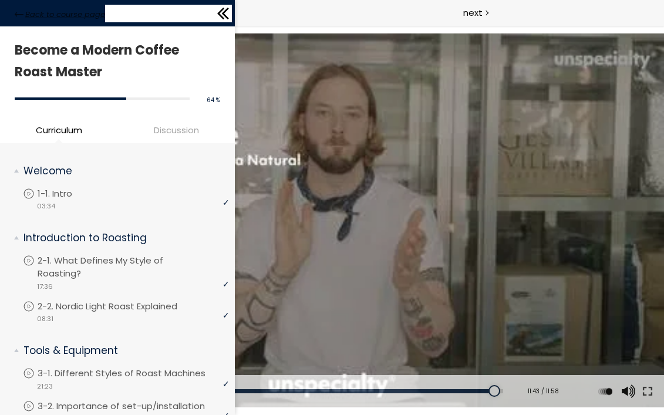
click at [23, 18] on icon at bounding box center [19, 14] width 9 height 9
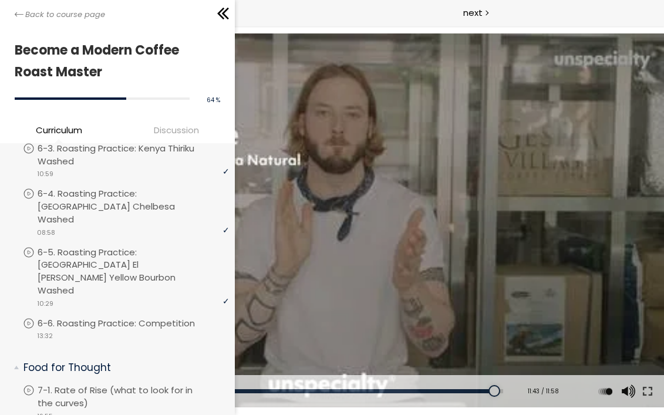
scroll to position [770, 0]
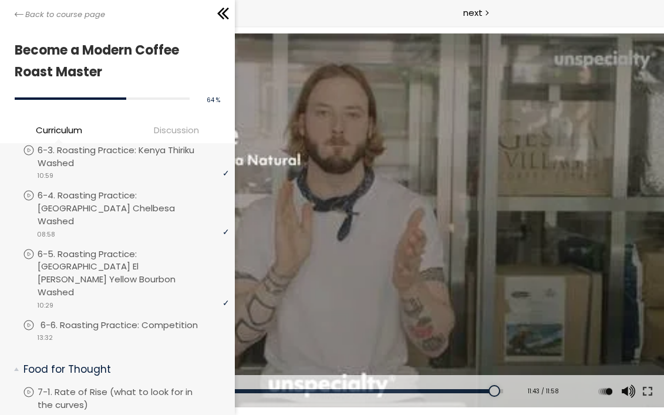
click at [113, 319] on p "6-6. Roasting Practice: Competition" at bounding box center [131, 325] width 181 height 13
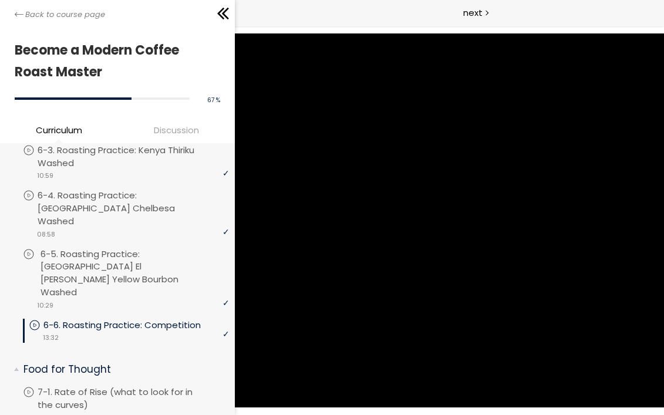
click at [116, 248] on p "6-5. Roasting Practice: [GEOGRAPHIC_DATA] El [PERSON_NAME] Yellow Bourbon Washed" at bounding box center [136, 273] width 191 height 51
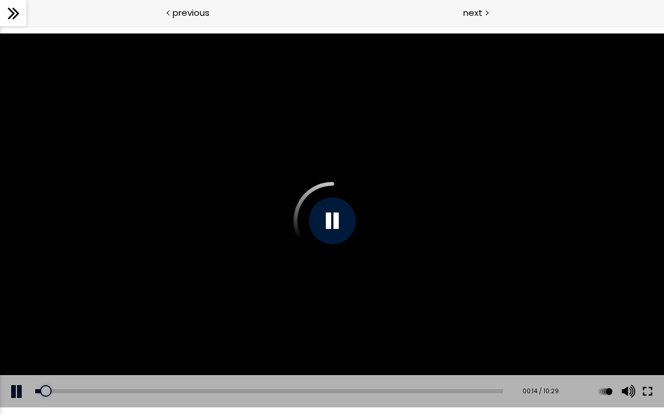
click at [651, 388] on button at bounding box center [647, 391] width 21 height 33
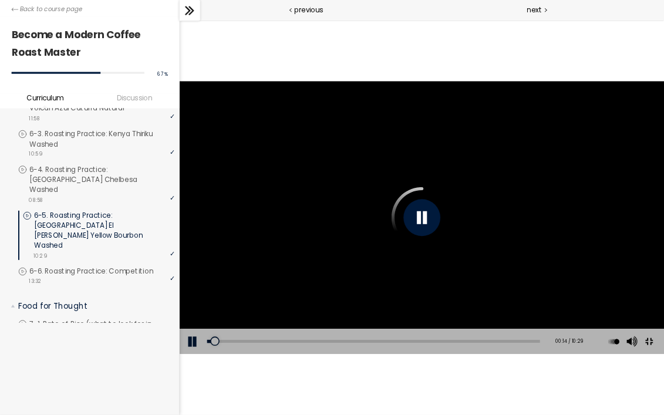
scroll to position [796, 0]
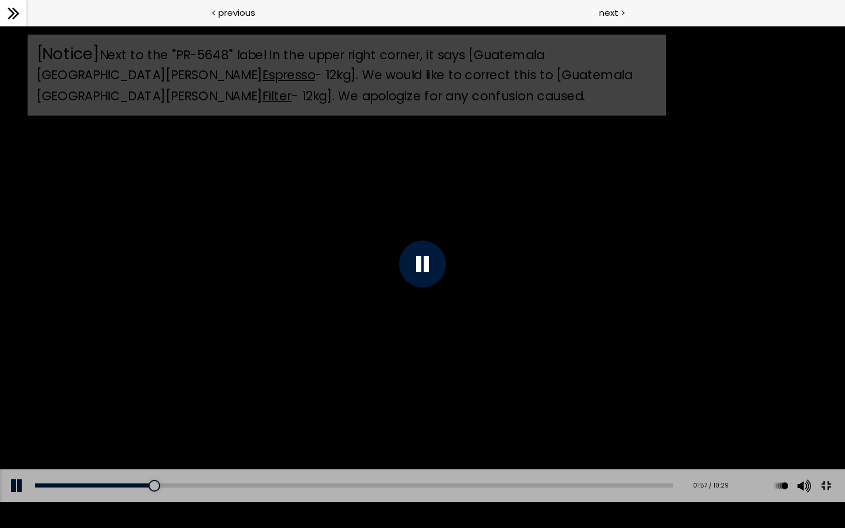
click at [653, 158] on div "[Notice] Next to the "PR-5648" label in the upper right corner, it says [Guatem…" at bounding box center [422, 264] width 845 height 476
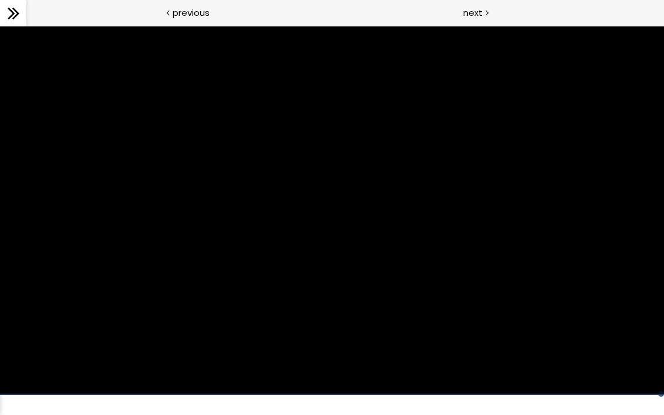
scroll to position [770, 0]
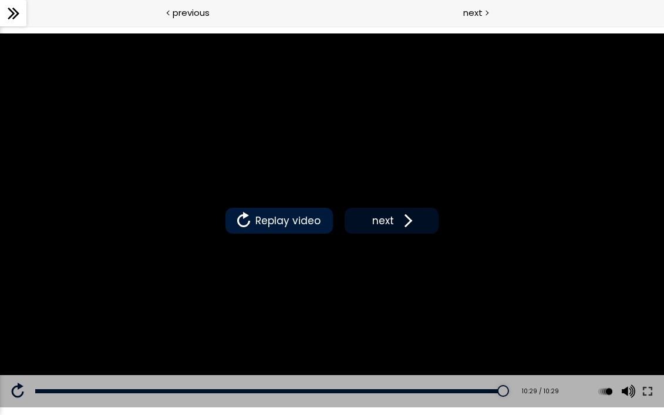
click at [388, 230] on button "next" at bounding box center [392, 221] width 94 height 26
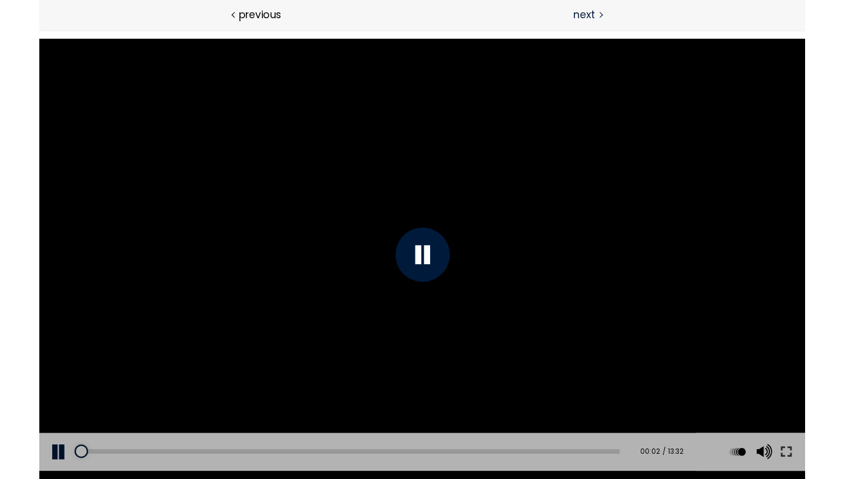
scroll to position [25, 0]
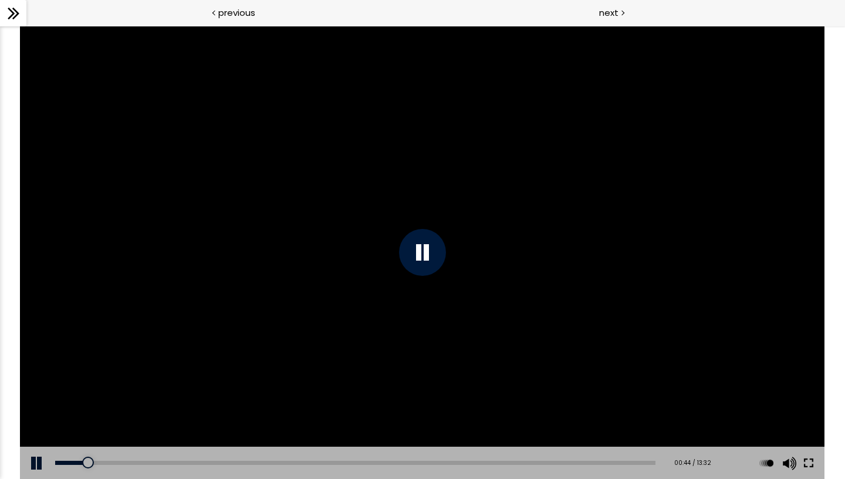
click at [663, 415] on button at bounding box center [809, 463] width 21 height 33
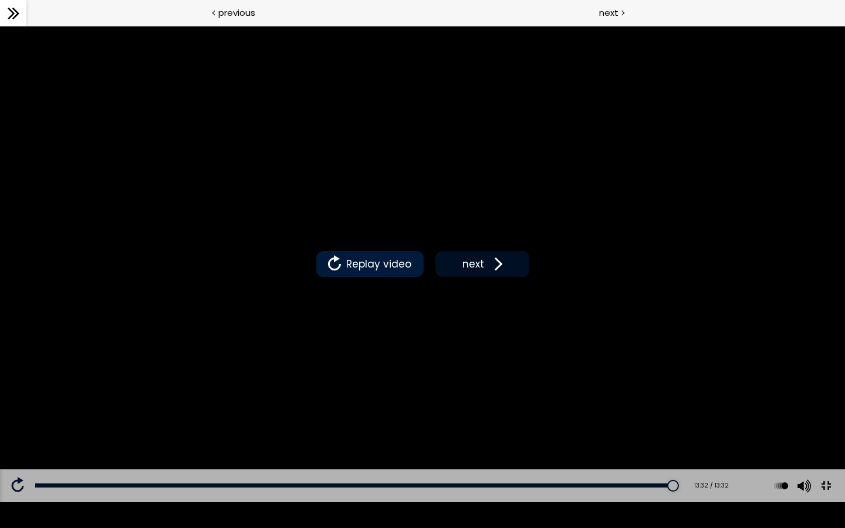
click at [513, 272] on button "next" at bounding box center [483, 264] width 94 height 26
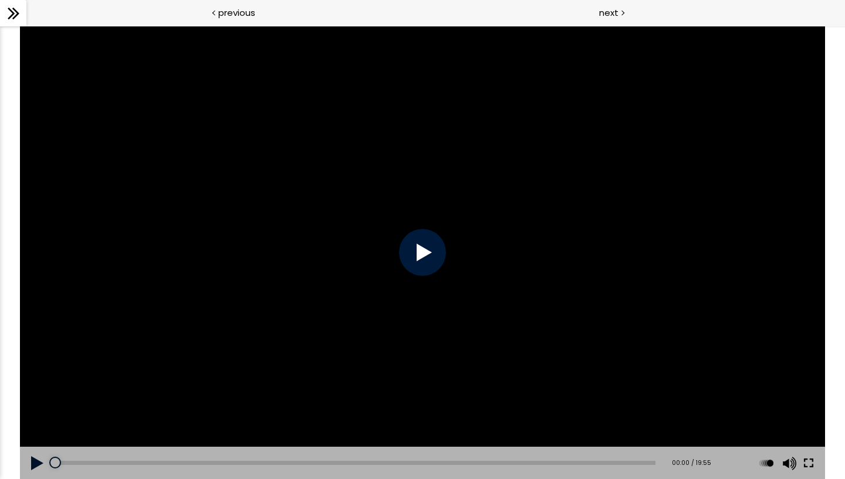
click at [663, 415] on button at bounding box center [809, 463] width 21 height 33
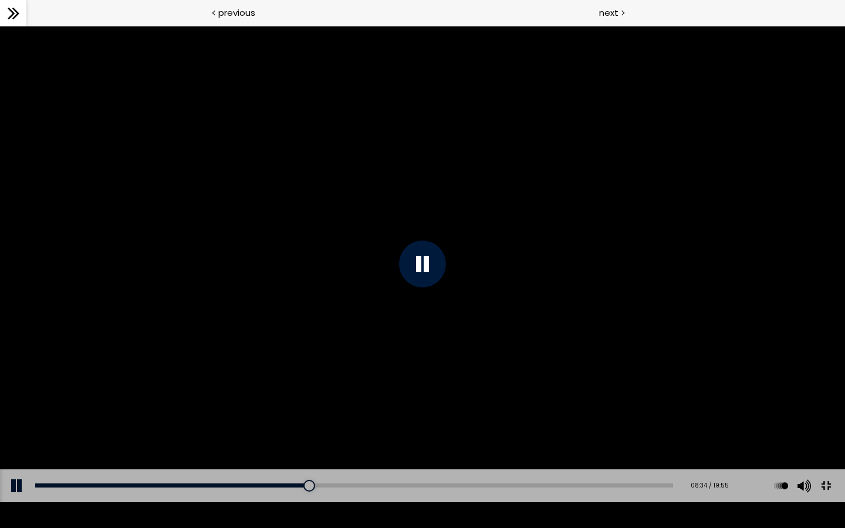
click at [570, 220] on div at bounding box center [422, 264] width 845 height 476
